Goal: Information Seeking & Learning: Learn about a topic

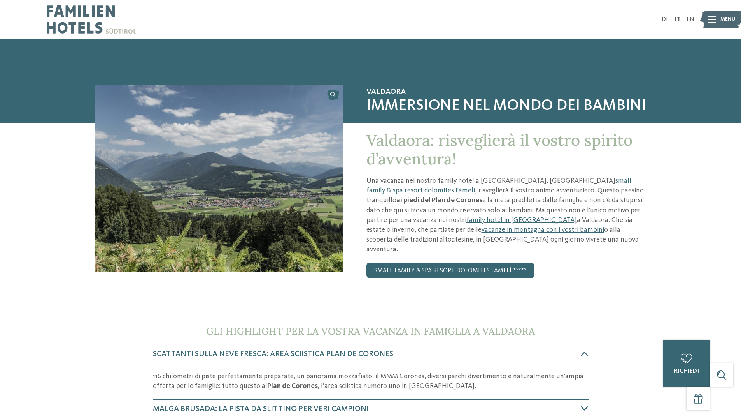
click at [726, 18] on span "Menu" at bounding box center [728, 20] width 15 height 8
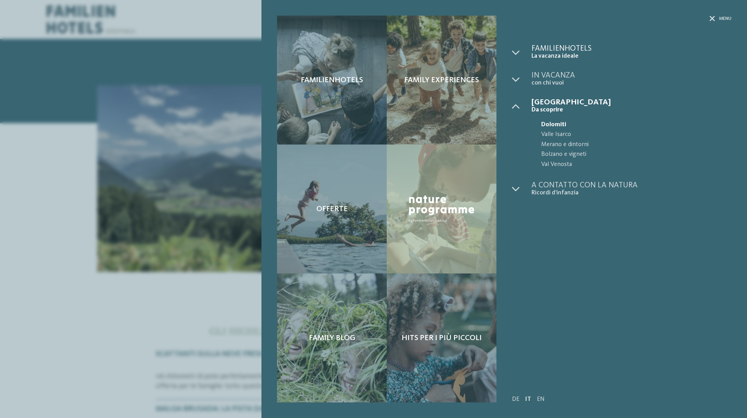
click at [562, 52] on span "Familienhotels" at bounding box center [632, 49] width 200 height 8
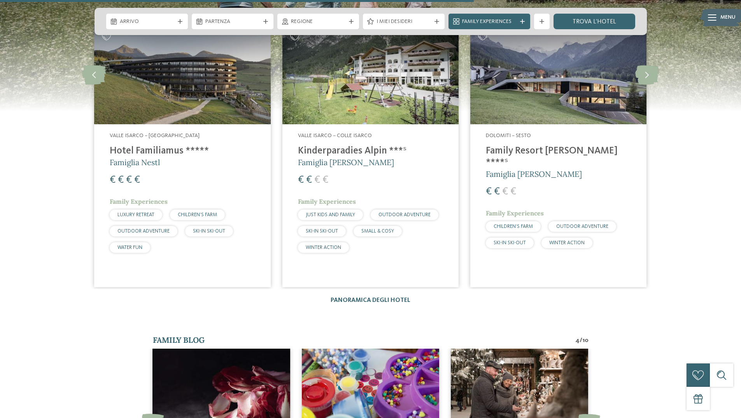
scroll to position [1557, 0]
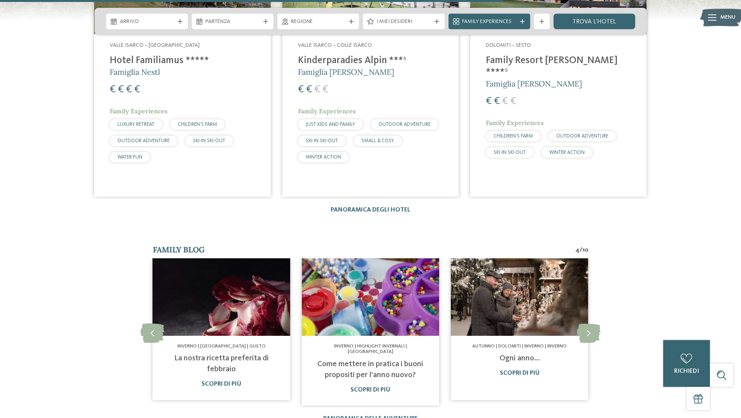
click at [399, 320] on img at bounding box center [370, 296] width 137 height 77
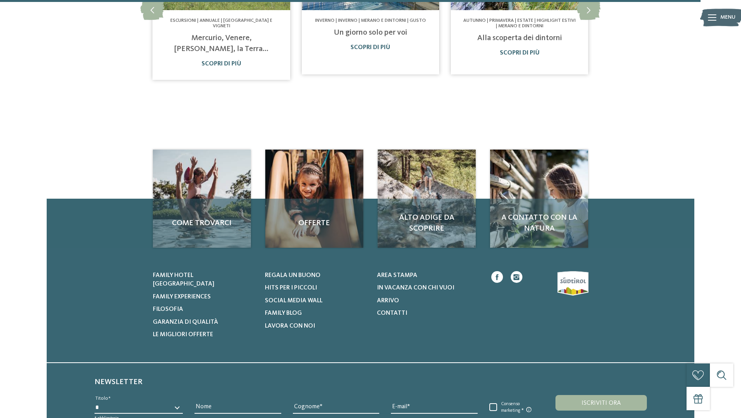
scroll to position [584, 0]
